Goal: Task Accomplishment & Management: Use online tool/utility

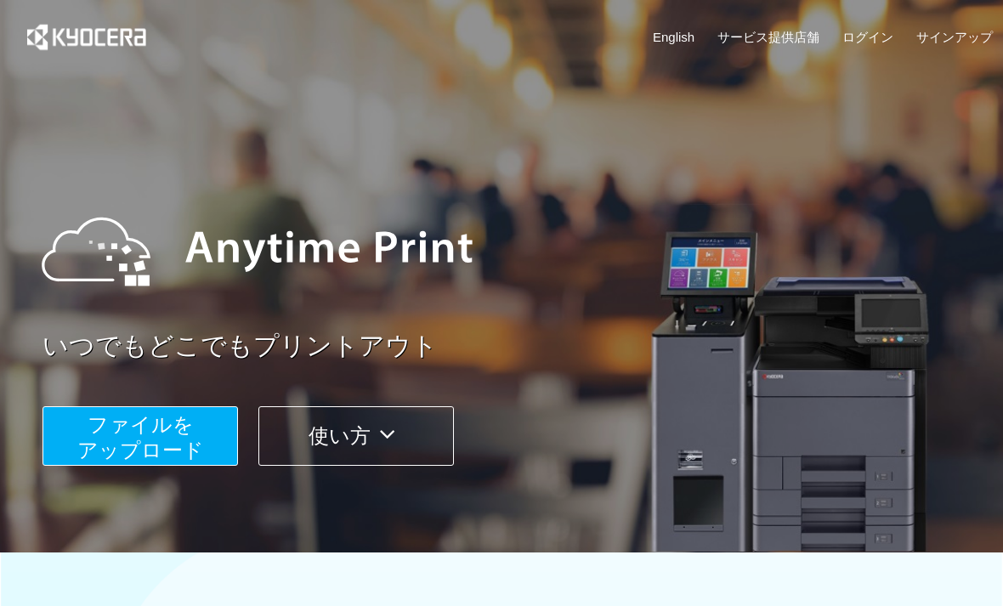
click at [176, 440] on span "ファイルを ​​アップロード" at bounding box center [140, 437] width 127 height 48
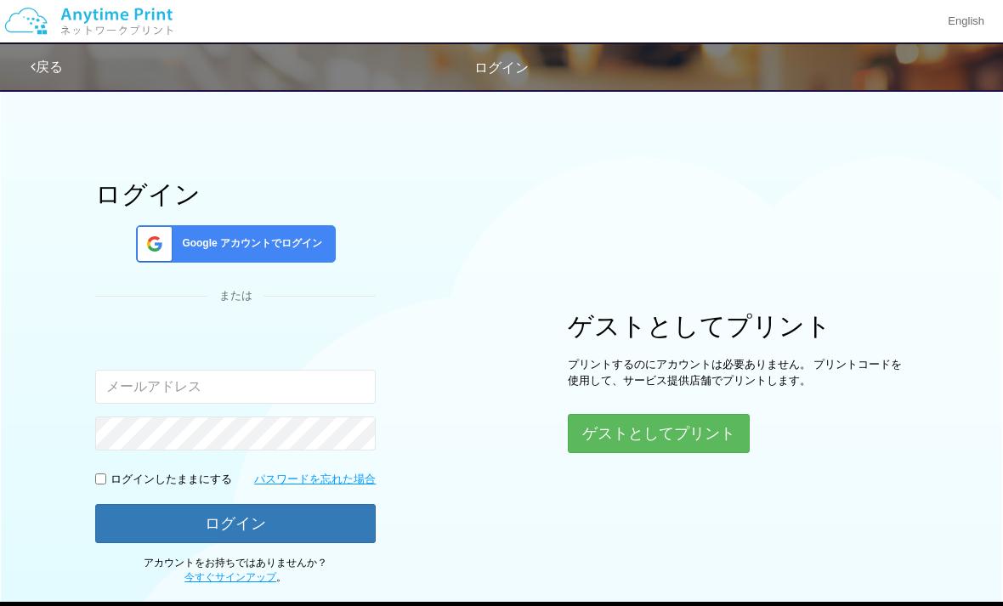
click at [714, 422] on button "ゲストとしてプリント" at bounding box center [659, 433] width 182 height 39
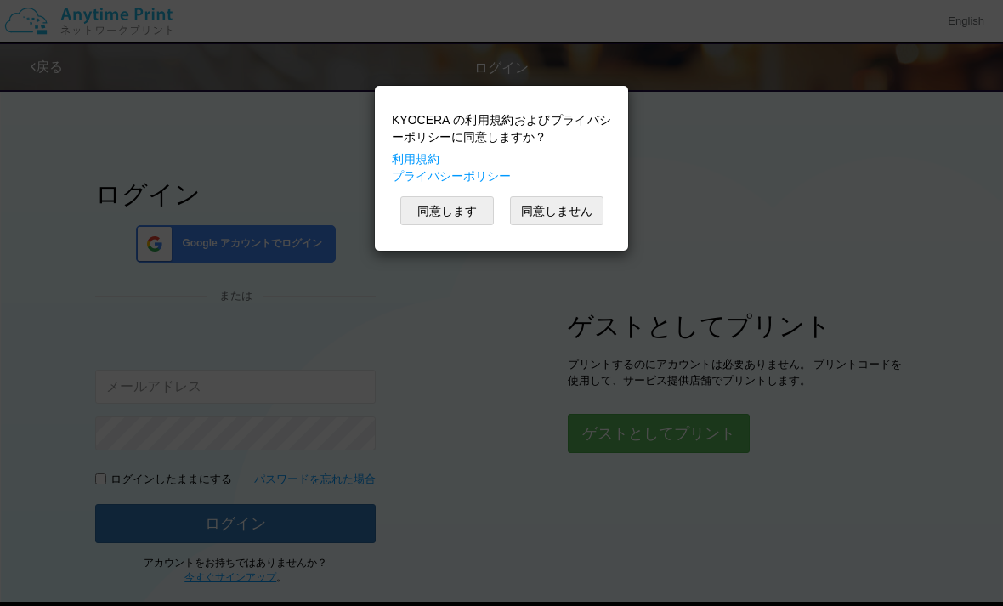
click at [472, 201] on button "同意します" at bounding box center [447, 210] width 94 height 29
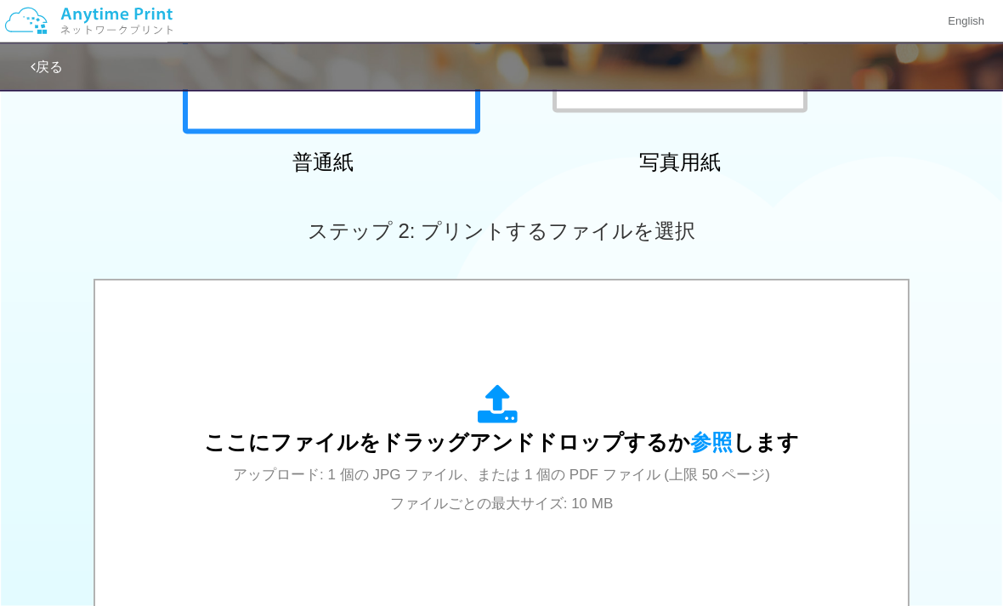
scroll to position [416, 0]
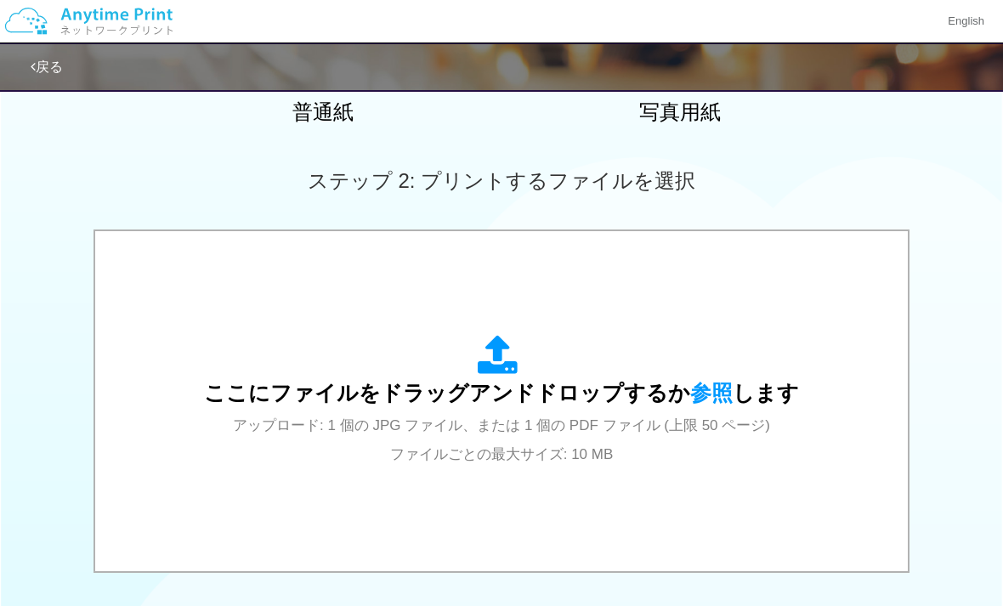
click at [595, 440] on div "ここにファイルをドラッグアンドドロップするか 参照 します アップロード: 1 個の JPG ファイル、または 1 個の PDF ファイル (上限 50 ペー…" at bounding box center [501, 401] width 595 height 133
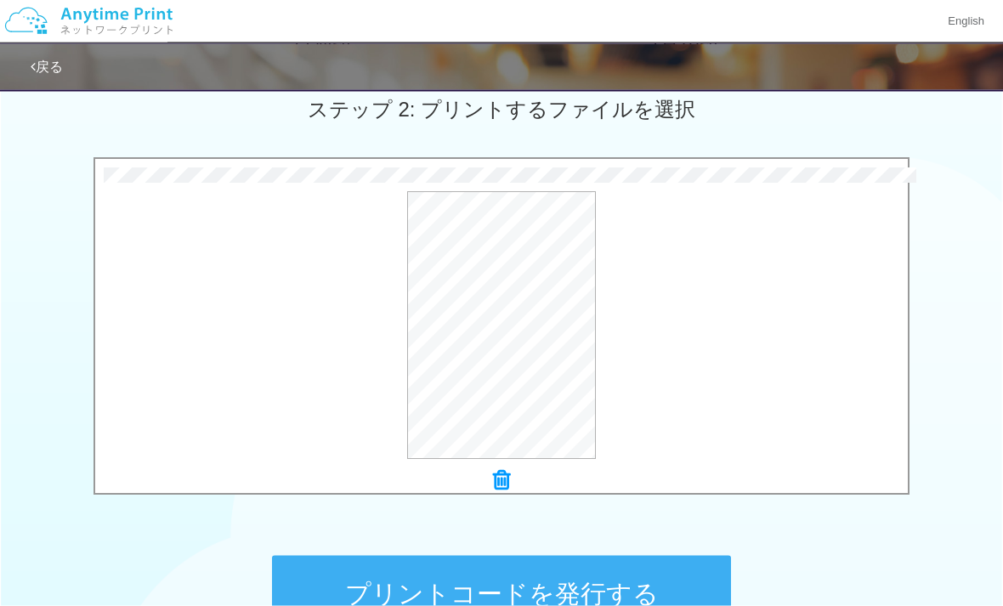
scroll to position [484, 0]
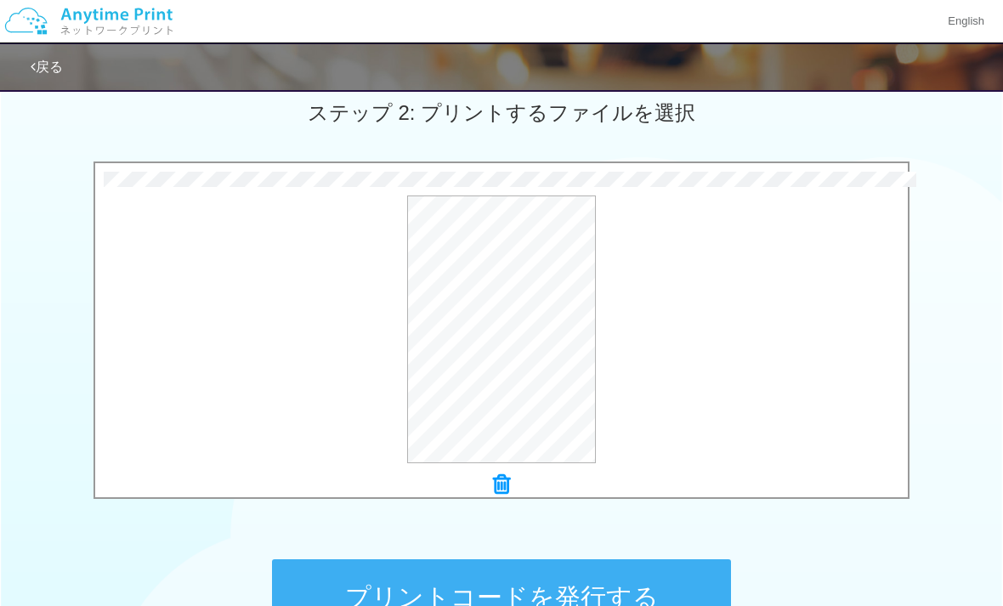
click at [638, 598] on button "プリントコードを発行する" at bounding box center [501, 598] width 459 height 77
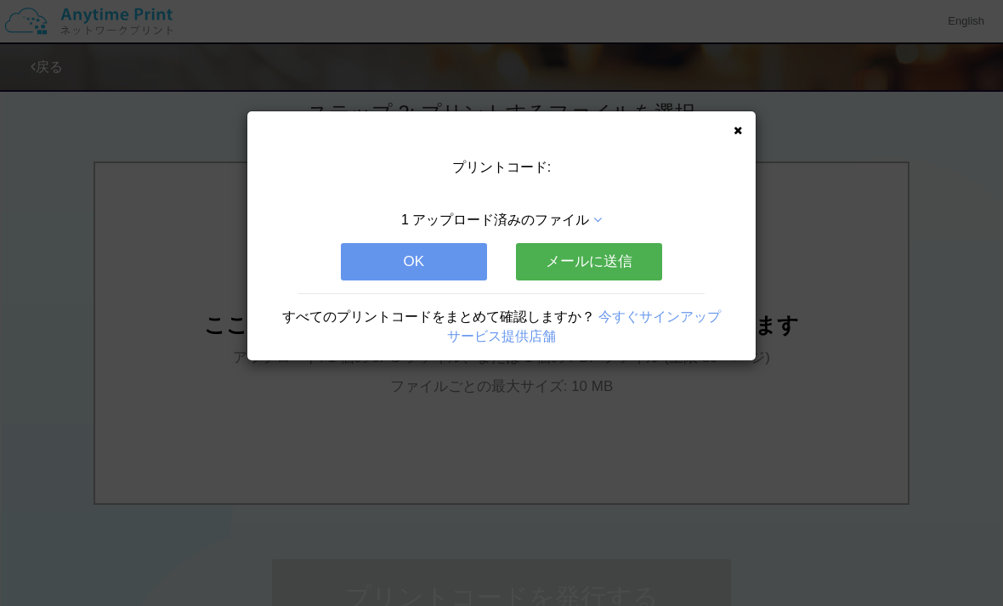
scroll to position [0, 0]
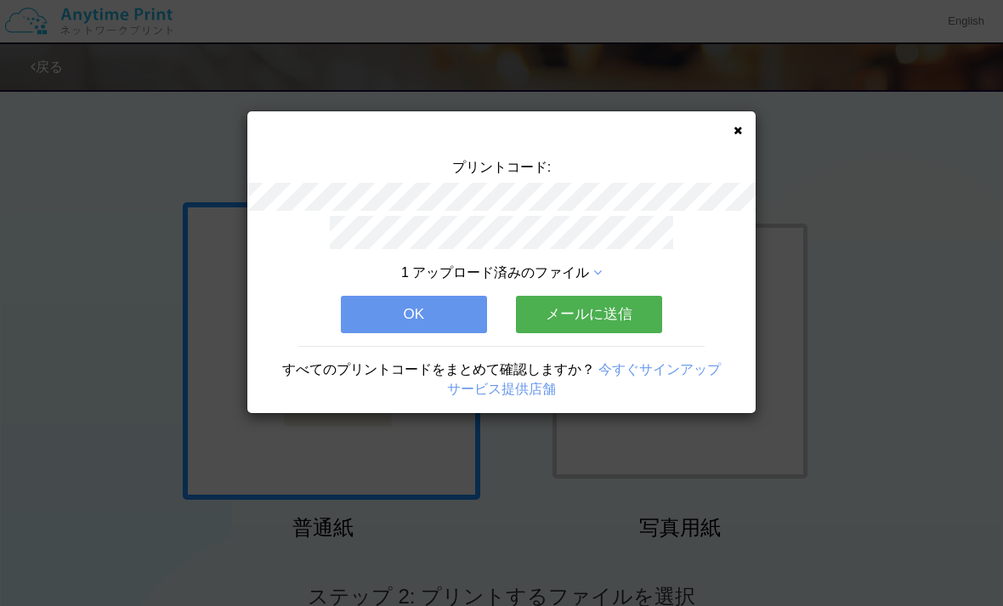
click at [430, 311] on button "OK" at bounding box center [414, 314] width 146 height 37
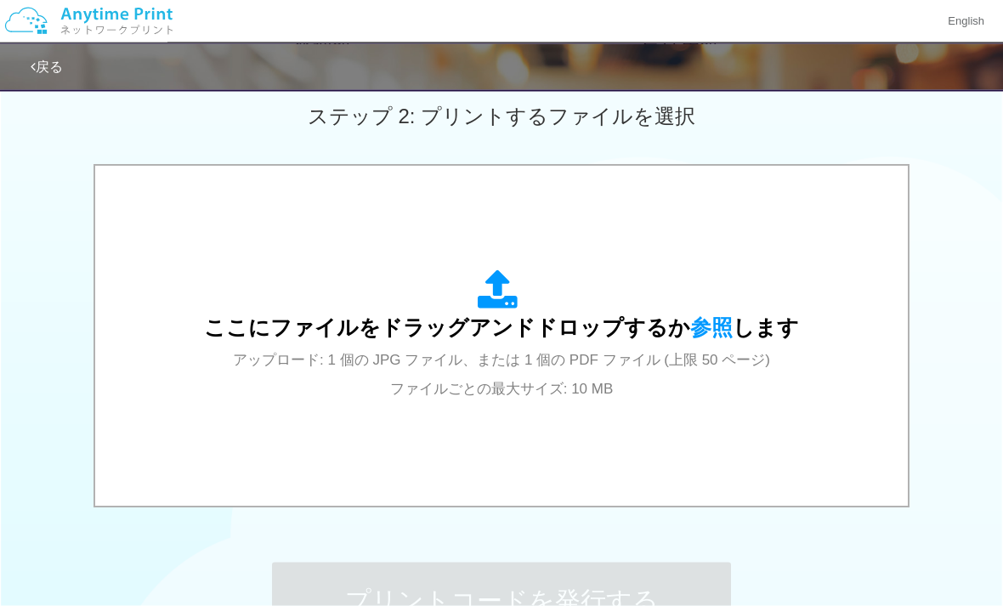
scroll to position [481, 0]
click at [703, 327] on span "参照" at bounding box center [711, 327] width 43 height 24
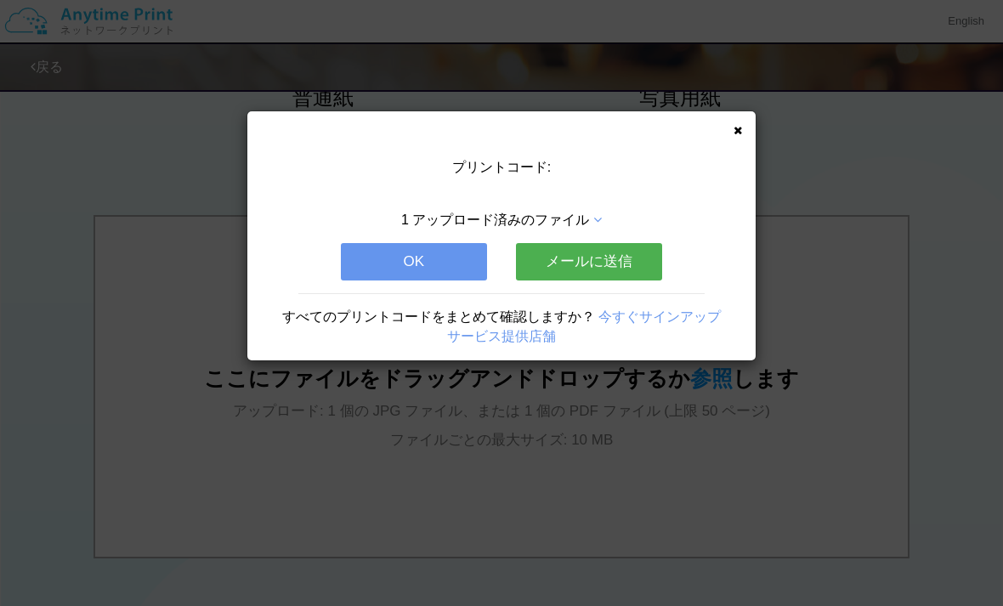
scroll to position [0, 0]
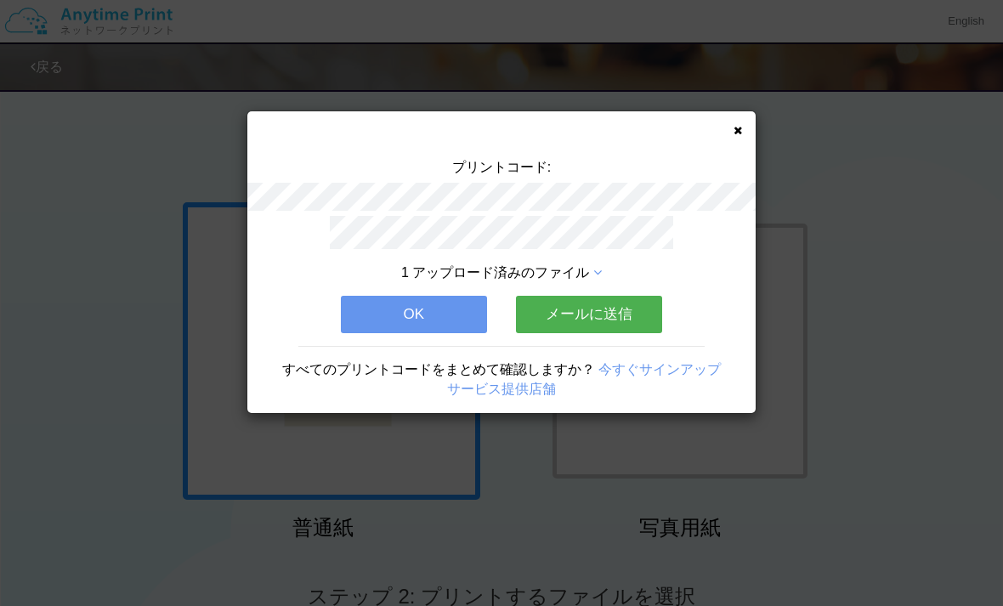
click at [448, 304] on button "OK" at bounding box center [414, 314] width 146 height 37
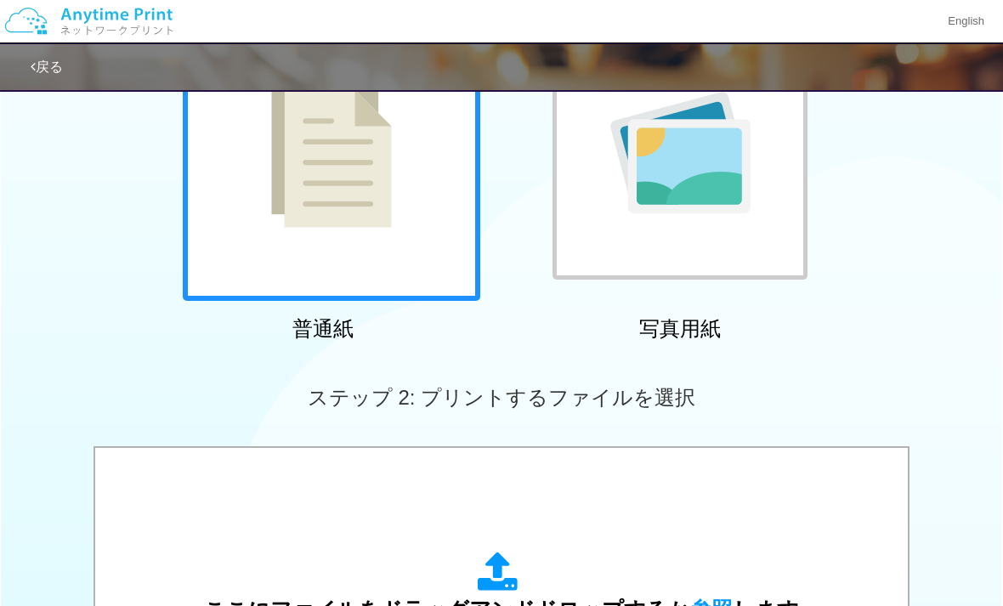
scroll to position [202, 0]
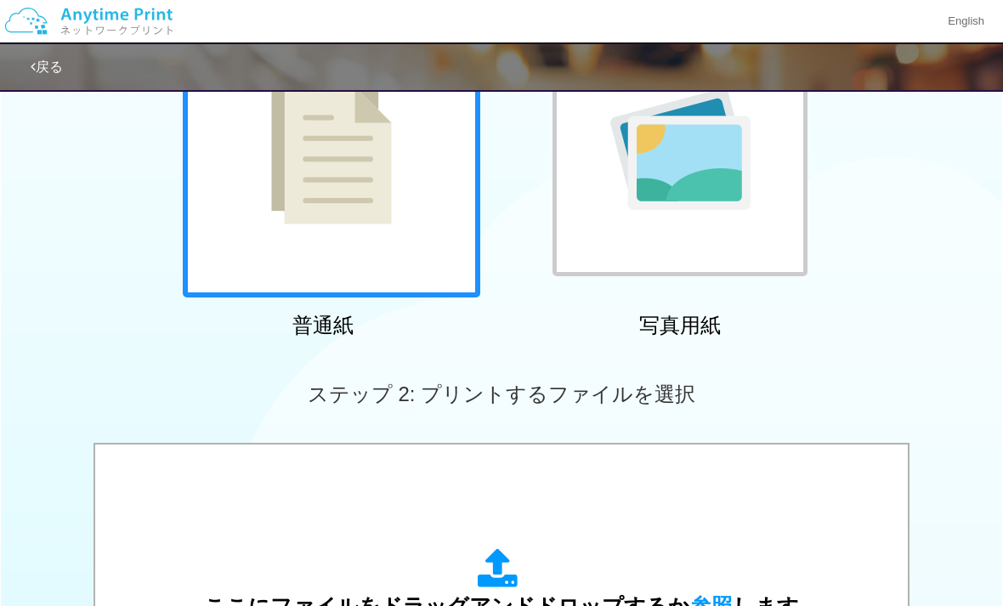
click at [591, 575] on div "ここにファイルをドラッグアンドドロップするか 参照 します アップロード: 1 個の JPG ファイル、または 1 個の PDF ファイル (上限 50 ペー…" at bounding box center [501, 614] width 595 height 133
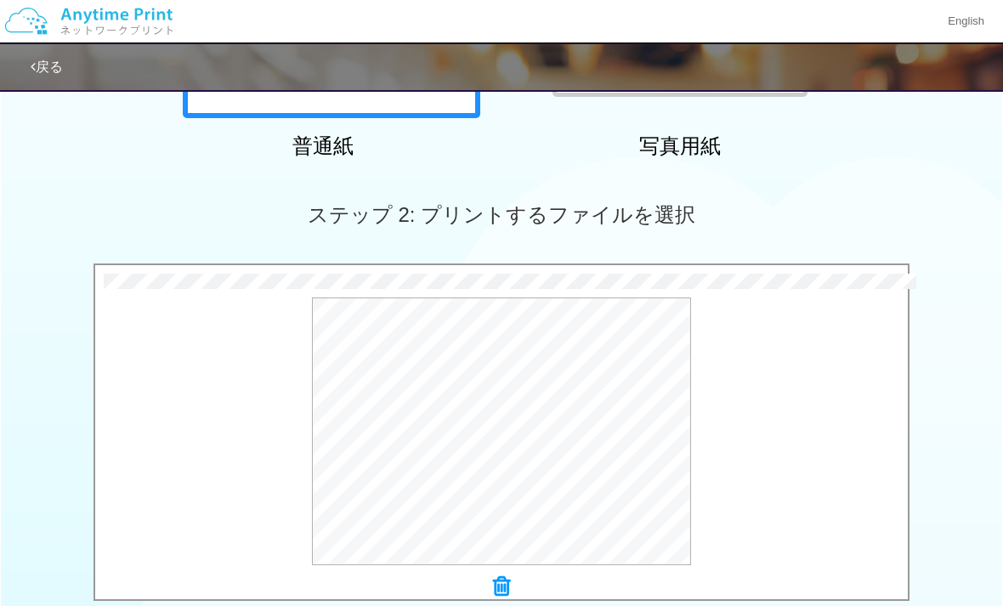
scroll to position [632, 0]
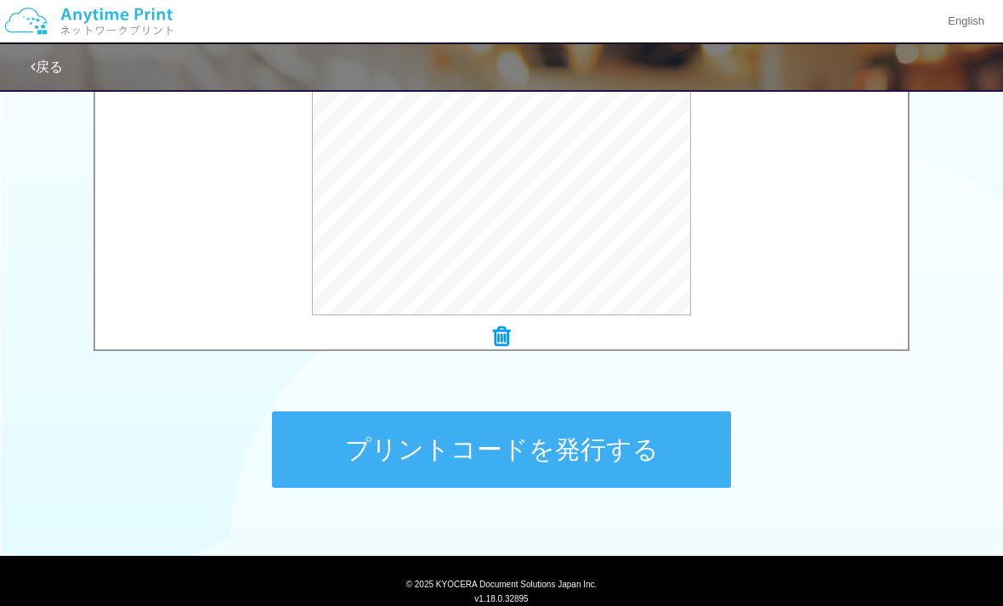
click at [660, 453] on button "プリントコードを発行する" at bounding box center [501, 450] width 459 height 77
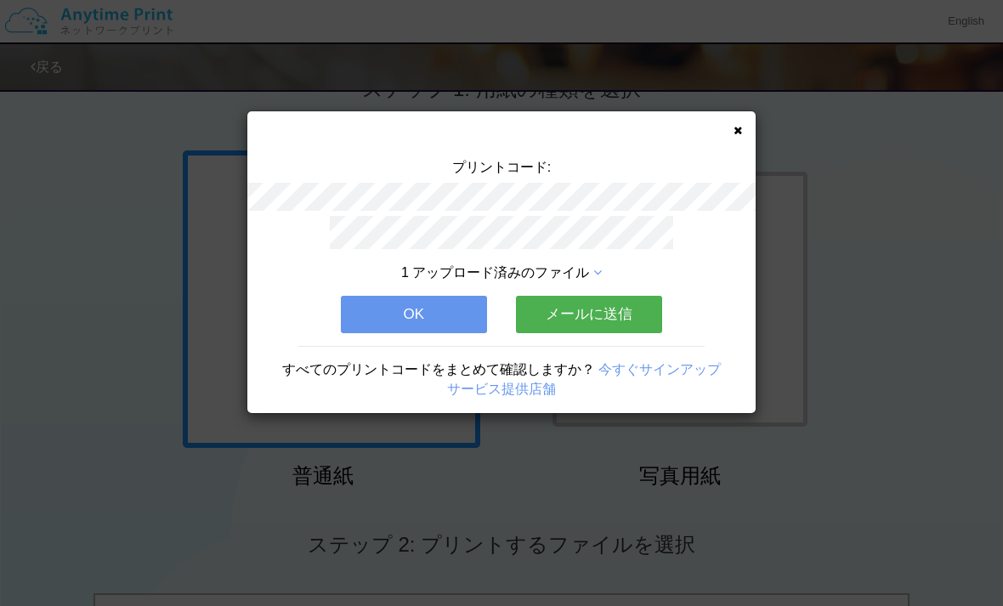
scroll to position [54, 0]
click at [452, 296] on button "OK" at bounding box center [414, 314] width 146 height 37
